Goal: Task Accomplishment & Management: Use online tool/utility

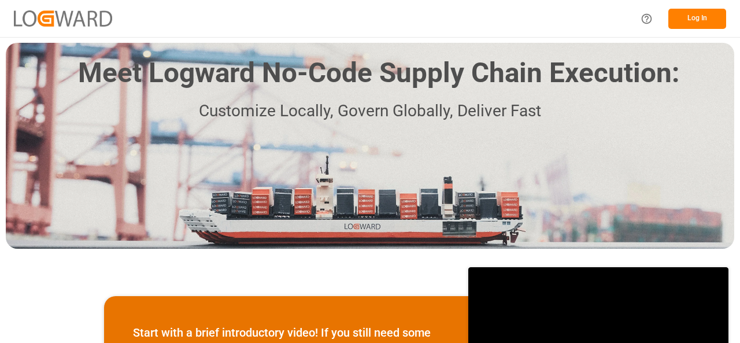
click at [710, 19] on button "Log In" at bounding box center [697, 19] width 58 height 20
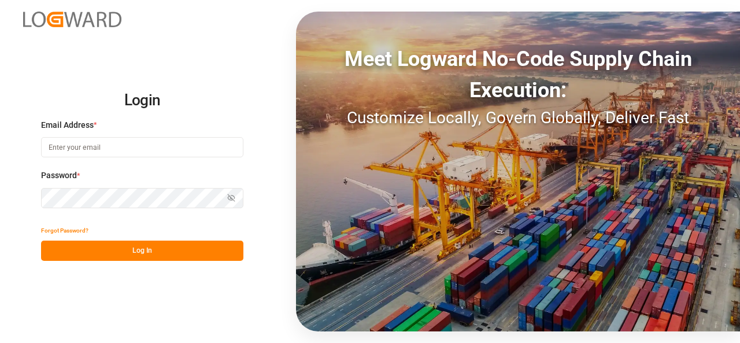
type input "[PERSON_NAME][EMAIL_ADDRESS][PERSON_NAME][DOMAIN_NAME]"
click at [119, 255] on button "Log In" at bounding box center [142, 251] width 202 height 20
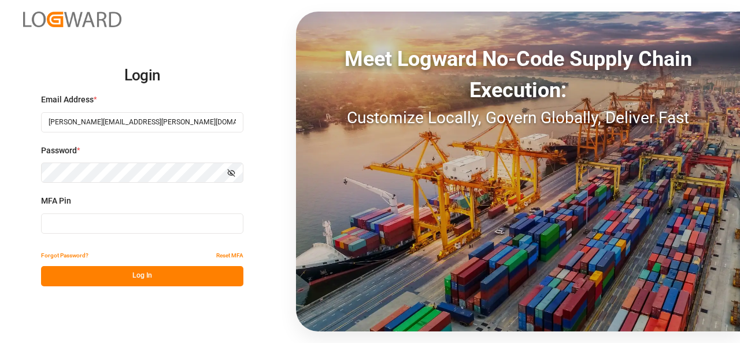
click at [113, 225] on input at bounding box center [142, 223] width 202 height 20
type input "956166"
click at [173, 283] on button "Log In" at bounding box center [142, 276] width 202 height 20
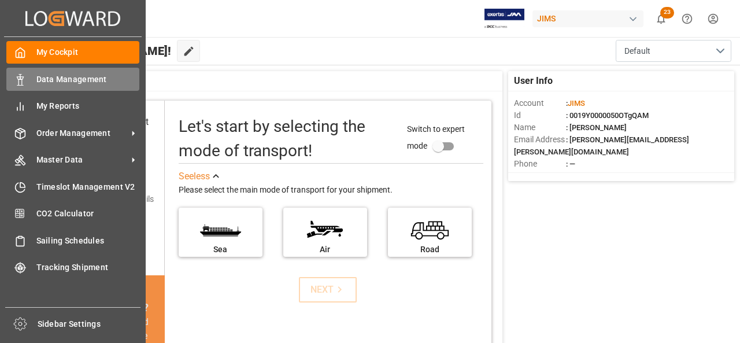
click at [35, 77] on div "Data Management Data Management" at bounding box center [72, 79] width 133 height 23
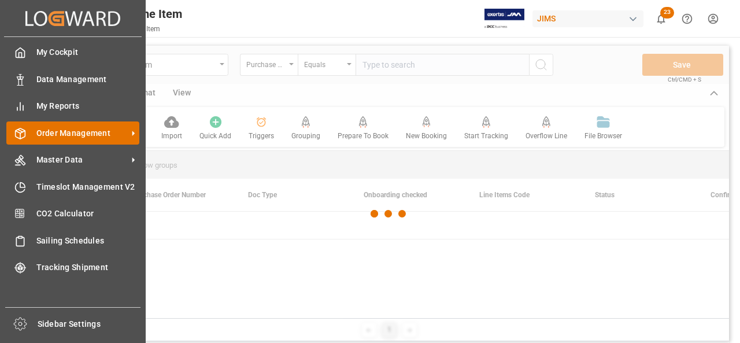
click at [58, 131] on span "Order Management" at bounding box center [81, 133] width 91 height 12
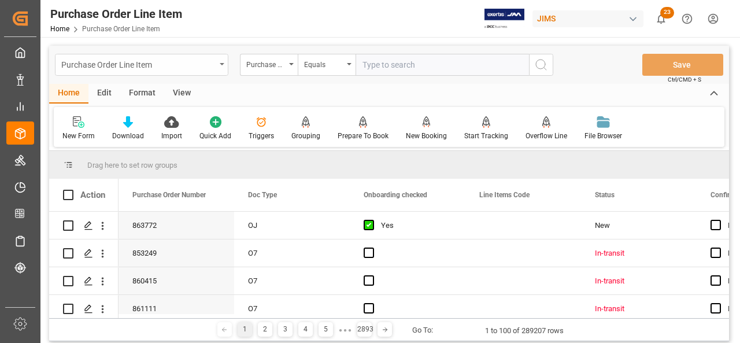
click at [196, 69] on div "Purchase Order Line Item" at bounding box center [138, 64] width 154 height 14
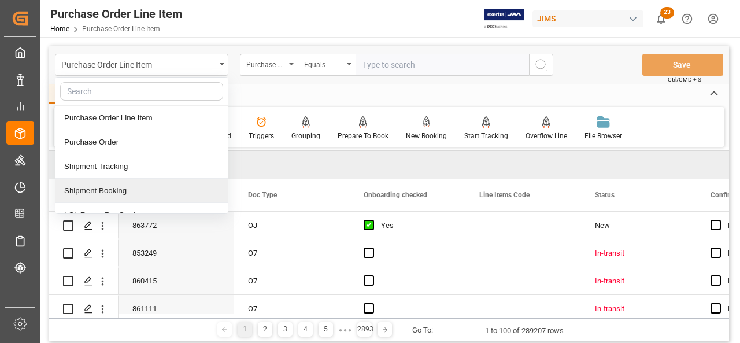
click at [150, 184] on div "Shipment Booking" at bounding box center [142, 191] width 172 height 24
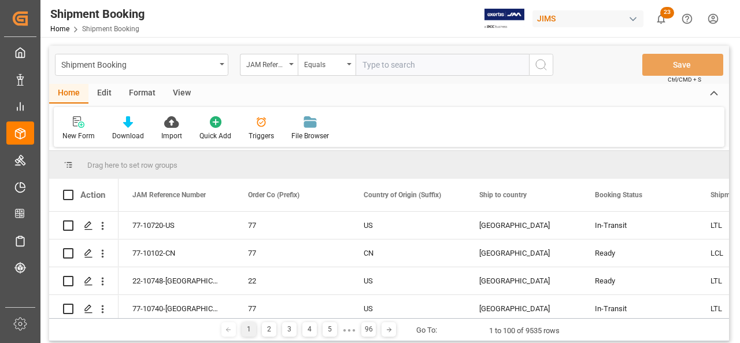
click at [467, 69] on input "text" at bounding box center [442, 65] width 173 height 22
paste input "77-10111-CN"
type input "77-10111-CN"
click at [541, 64] on icon "search button" at bounding box center [541, 65] width 14 height 14
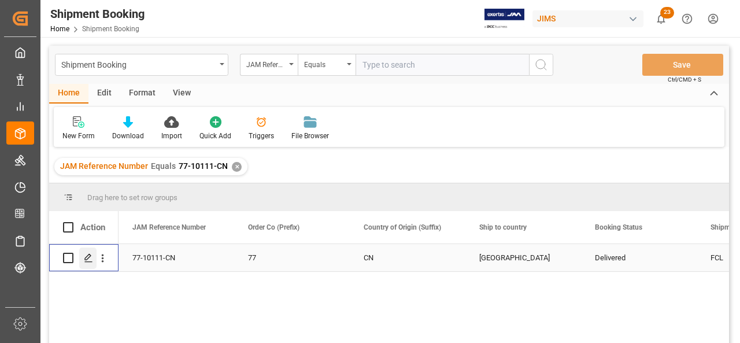
click at [88, 256] on icon "Press SPACE to select this row." at bounding box center [88, 257] width 9 height 9
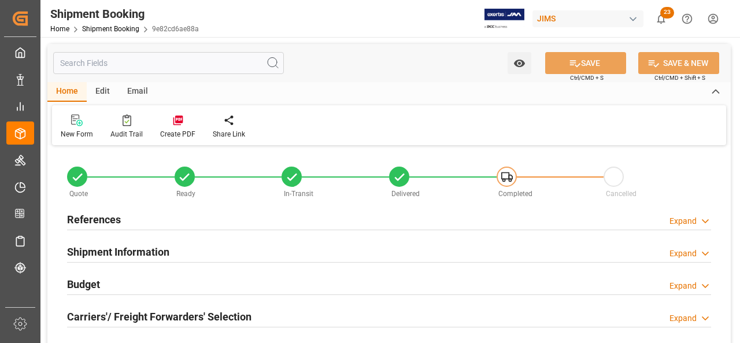
type input "0"
type input "5356.2164"
type input "3300"
type input "40558.24"
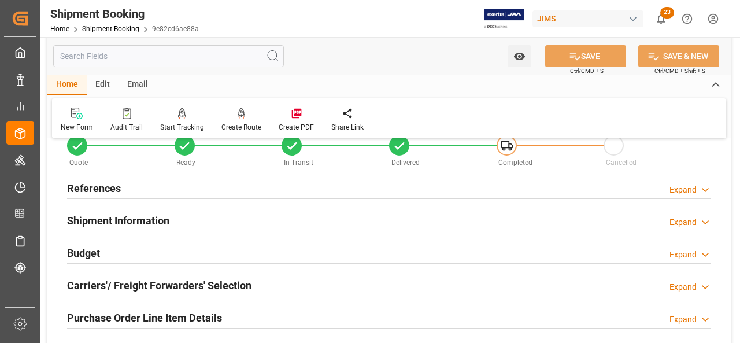
scroll to position [58, 0]
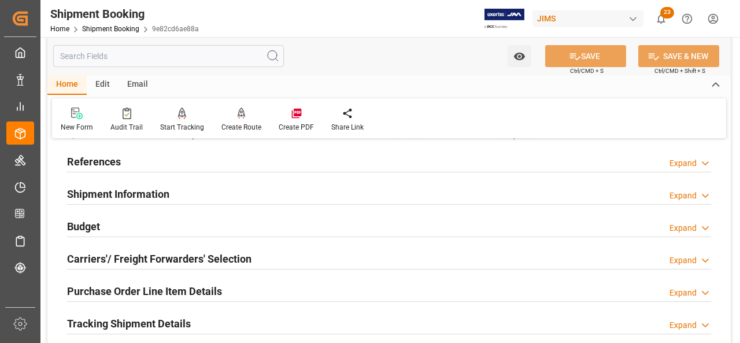
click at [95, 225] on h2 "Budget" at bounding box center [83, 227] width 33 height 16
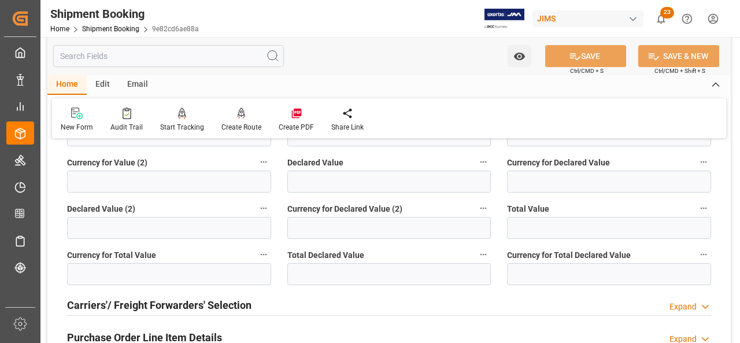
scroll to position [347, 0]
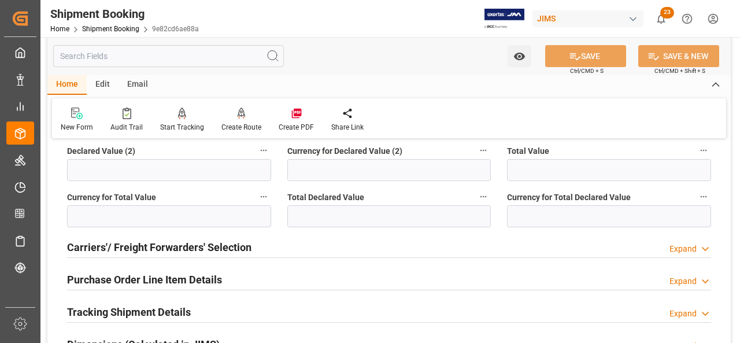
click at [130, 274] on h2 "Purchase Order Line Item Details" at bounding box center [144, 280] width 155 height 16
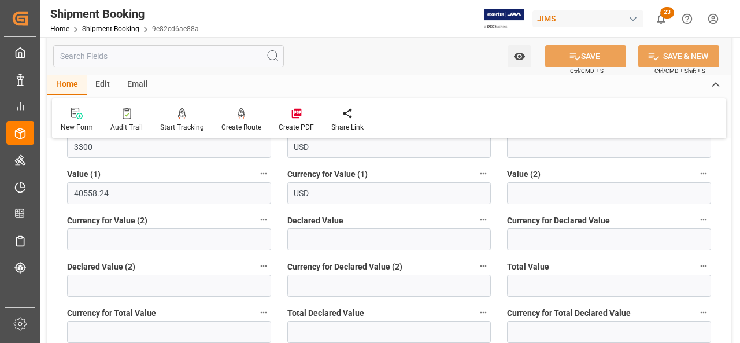
scroll to position [173, 0]
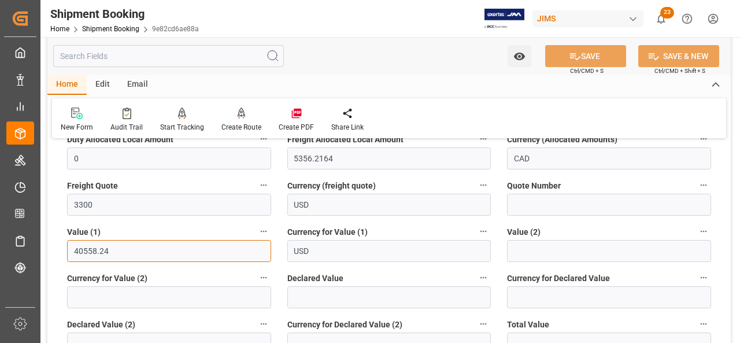
drag, startPoint x: 121, startPoint y: 250, endPoint x: 56, endPoint y: 250, distance: 64.8
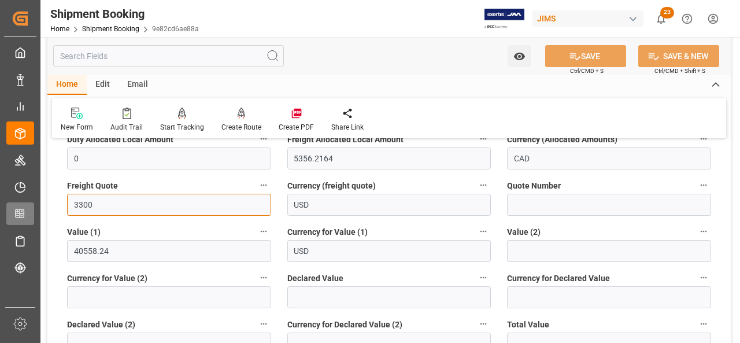
drag, startPoint x: 94, startPoint y: 203, endPoint x: 35, endPoint y: 203, distance: 59.0
click at [35, 203] on div "Created by potrace 1.15, written by [PERSON_NAME] [DATE]-[DATE] Created by potr…" at bounding box center [370, 171] width 740 height 343
